Goal: Task Accomplishment & Management: Use online tool/utility

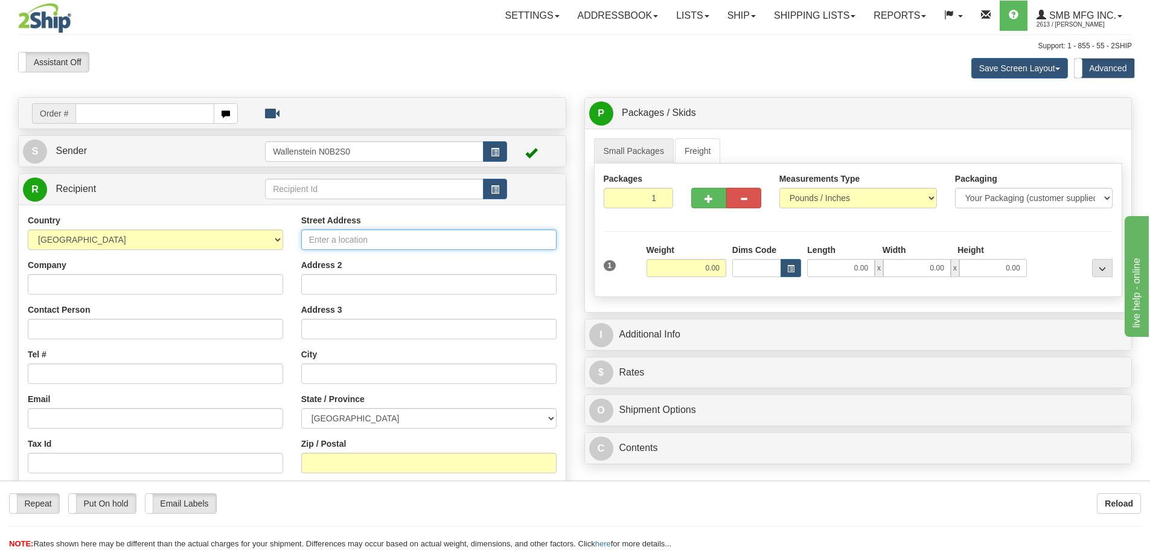
click at [331, 236] on input "Street Address" at bounding box center [428, 239] width 255 height 21
paste input "[STREET_ADDRESS][PERSON_NAME][PERSON_NAME]"
type input "[STREET_ADDRESS][PERSON_NAME][PERSON_NAME]"
click at [332, 371] on input "text" at bounding box center [428, 374] width 255 height 21
paste input "Caledon"
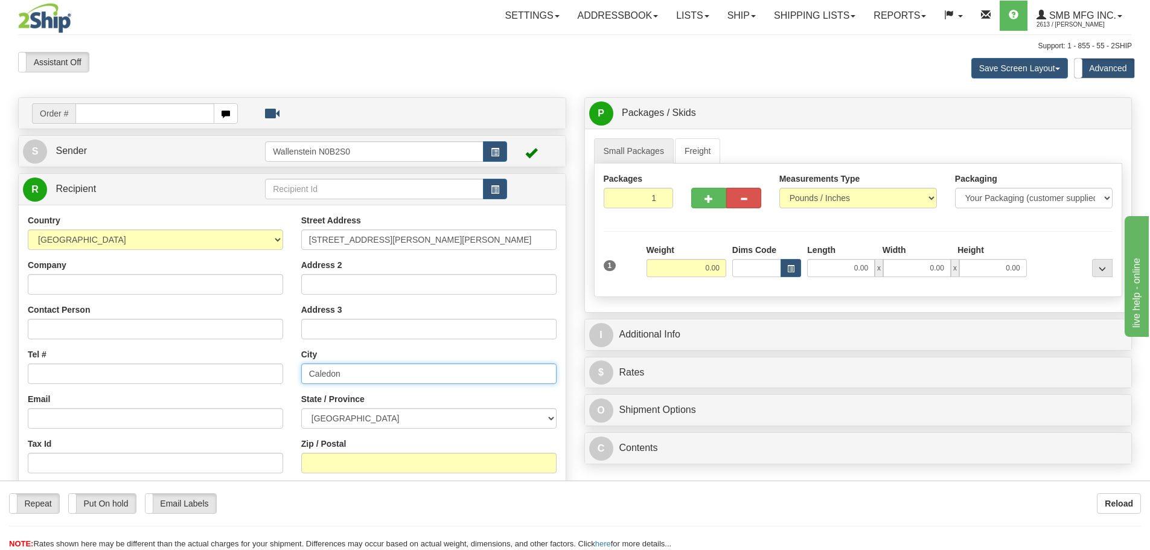
type input "Caledon"
click at [370, 415] on select "[GEOGRAPHIC_DATA] [GEOGRAPHIC_DATA] [GEOGRAPHIC_DATA] [GEOGRAPHIC_DATA] [GEOGRA…" at bounding box center [428, 418] width 255 height 21
select select "ON"
click at [301, 408] on select "[GEOGRAPHIC_DATA] [GEOGRAPHIC_DATA] [GEOGRAPHIC_DATA] [GEOGRAPHIC_DATA] [GEOGRA…" at bounding box center [428, 418] width 255 height 21
click at [333, 464] on input "Zip / Postal" at bounding box center [428, 463] width 255 height 21
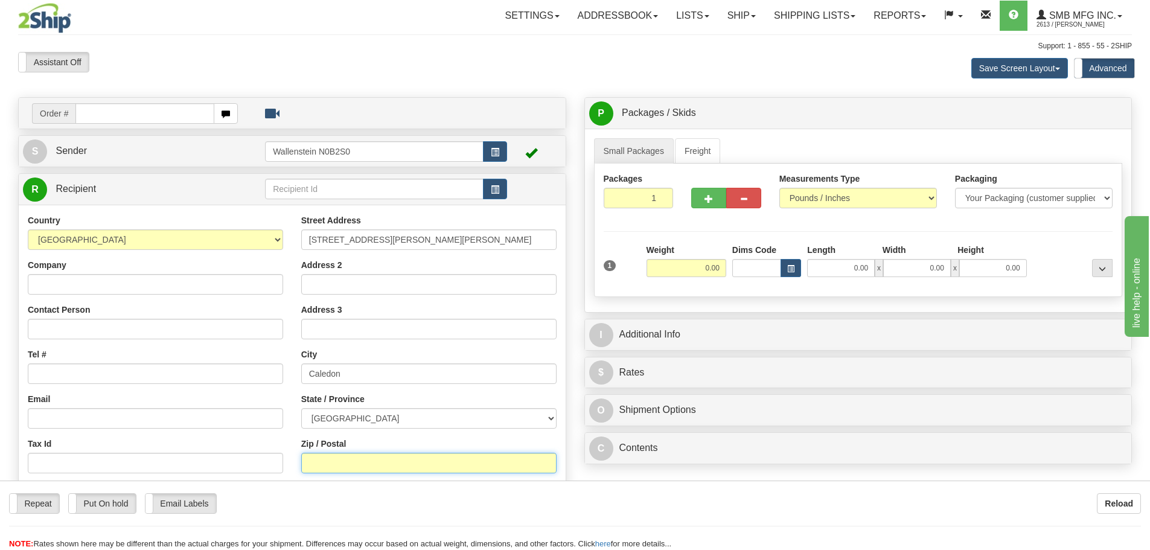
paste input "L7C 3Y7"
type input "L7C 3Y7"
click at [636, 198] on input "1" at bounding box center [639, 198] width 70 height 21
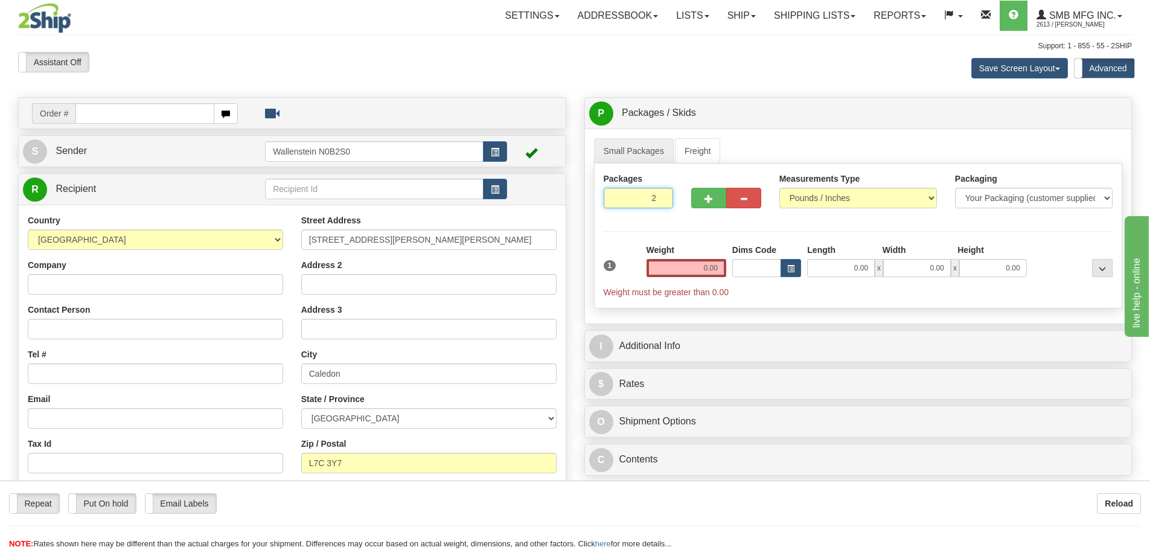
type input "2"
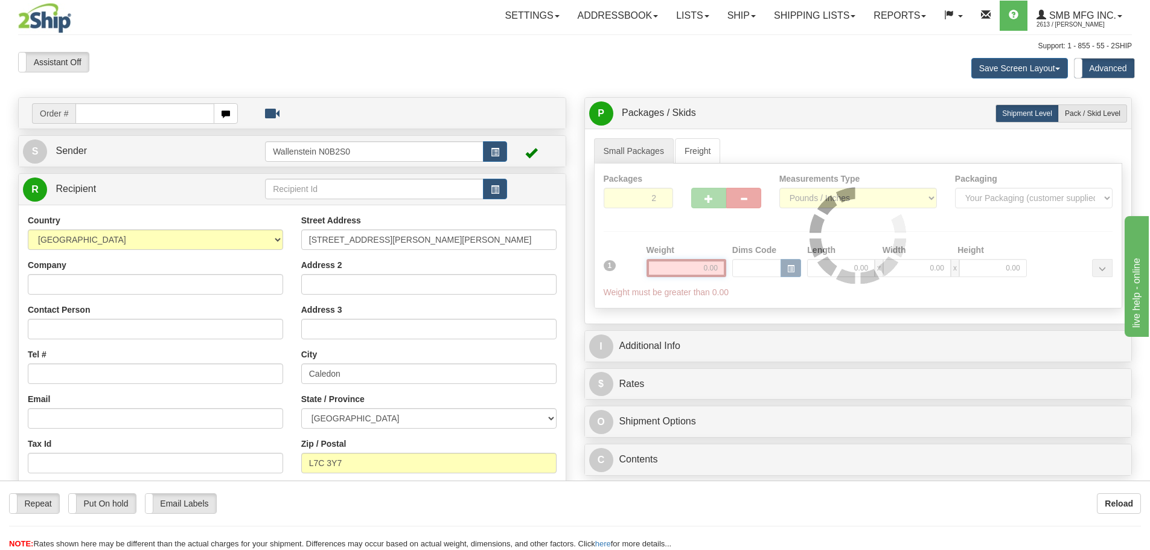
click at [696, 266] on div "Packages 2 1 Measurements Type" at bounding box center [858, 236] width 529 height 145
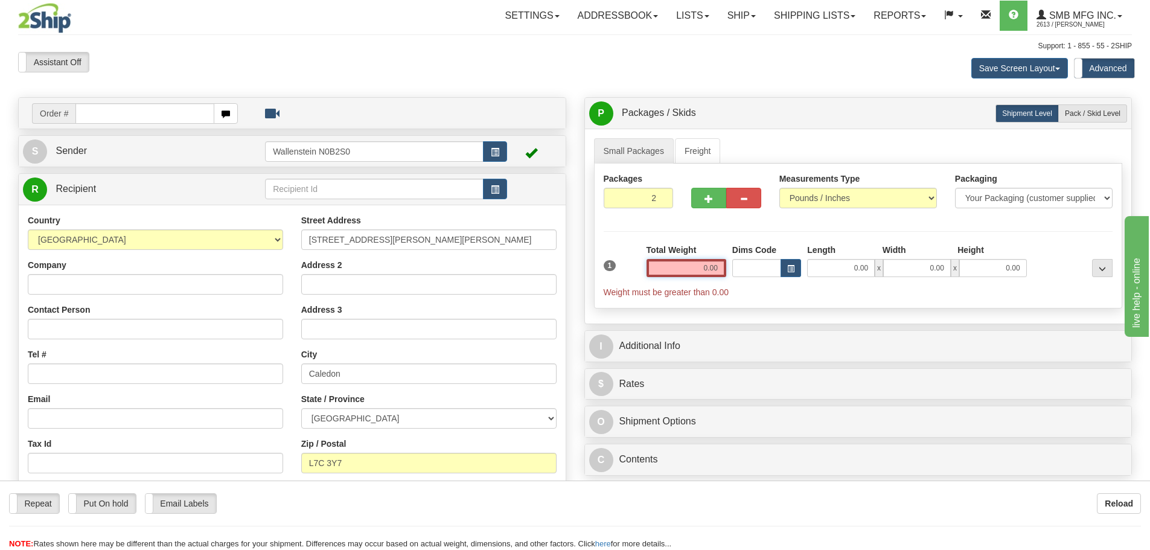
click at [696, 266] on input "0.00" at bounding box center [687, 268] width 80 height 18
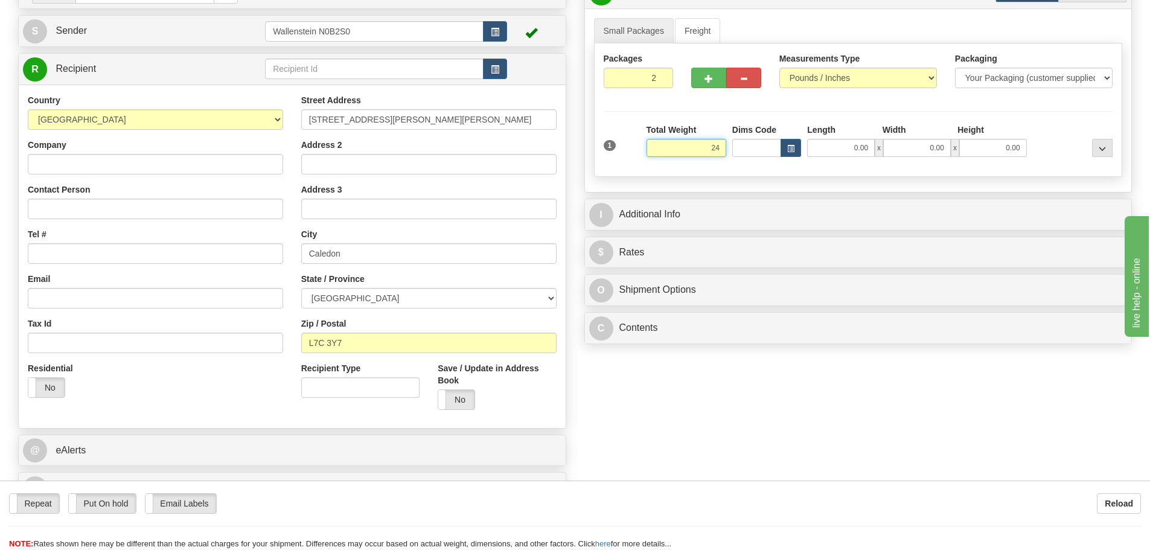
scroll to position [121, 0]
type input "24.00"
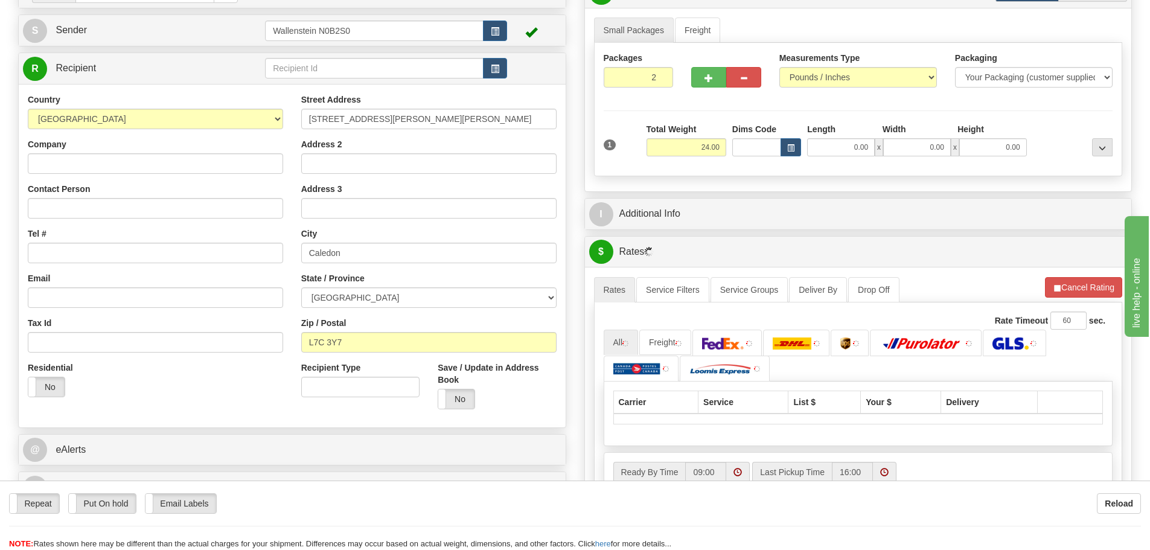
click at [745, 385] on div "Order # S Sender" at bounding box center [575, 290] width 1132 height 629
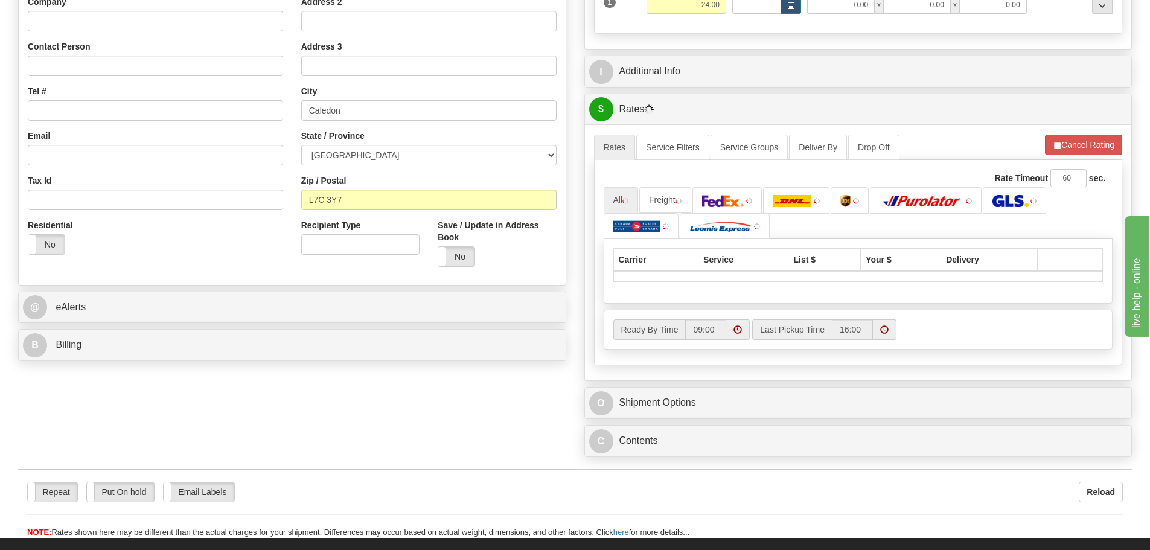
scroll to position [302, 0]
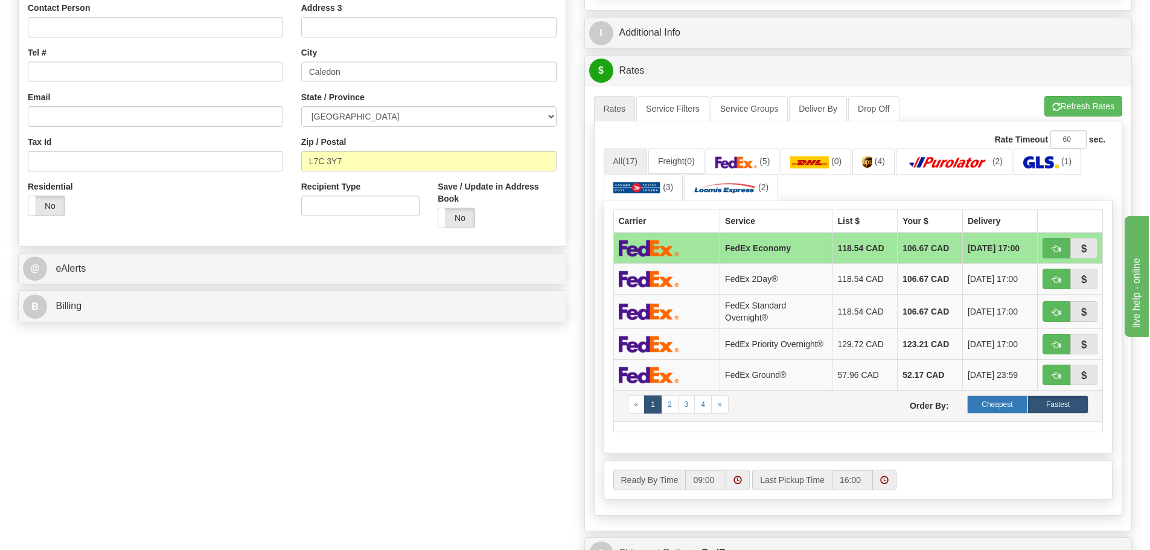
click at [988, 405] on label "Cheapest" at bounding box center [997, 405] width 61 height 18
